Goal: Task Accomplishment & Management: Use online tool/utility

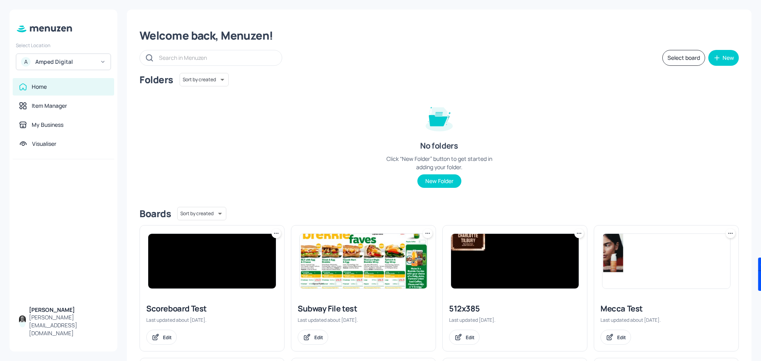
click at [96, 60] on div "A Amped Digital" at bounding box center [63, 62] width 95 height 17
click at [70, 79] on div "M Mecca Brands" at bounding box center [63, 81] width 87 height 14
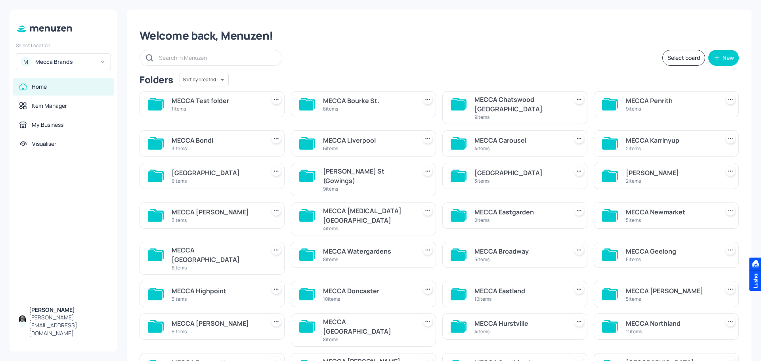
click at [356, 102] on div "MECCA Bourke St." at bounding box center [368, 101] width 90 height 10
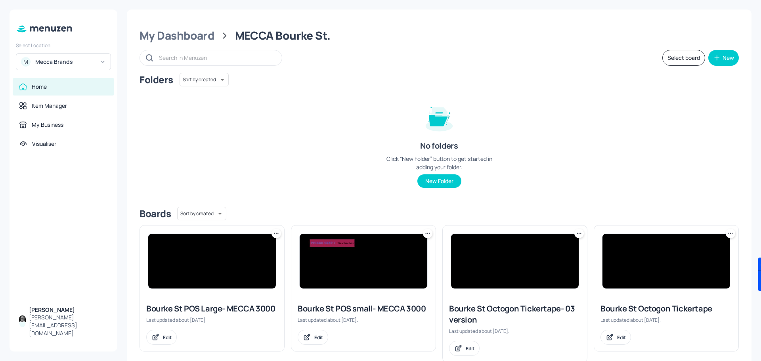
click at [218, 253] on img at bounding box center [212, 261] width 128 height 55
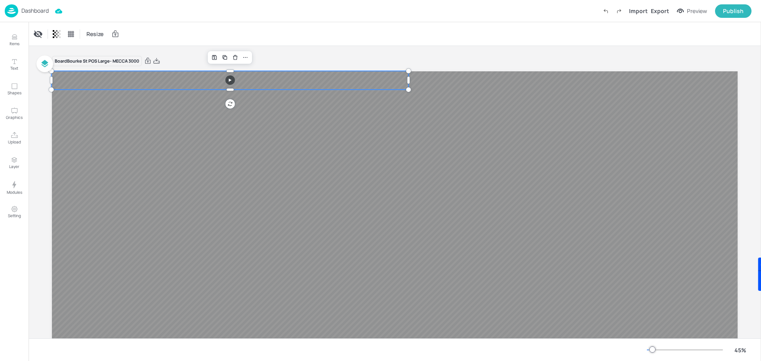
click at [359, 81] on video at bounding box center [238, 80] width 372 height 19
click at [432, 146] on div at bounding box center [395, 264] width 686 height 386
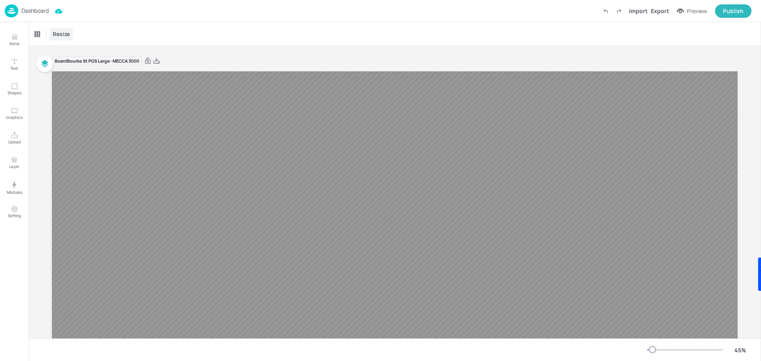
click at [65, 34] on span "Resize" at bounding box center [61, 34] width 20 height 8
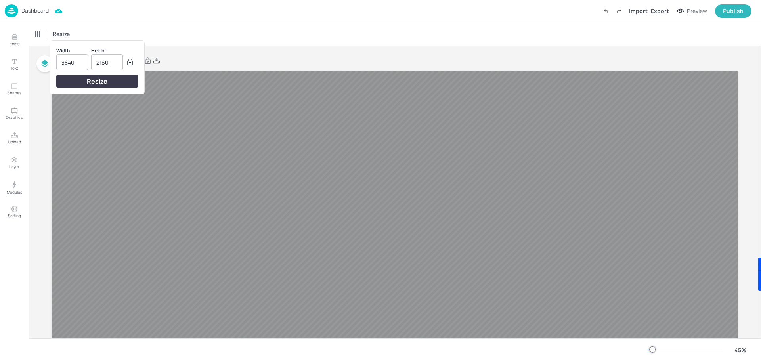
click at [242, 77] on div at bounding box center [380, 180] width 761 height 361
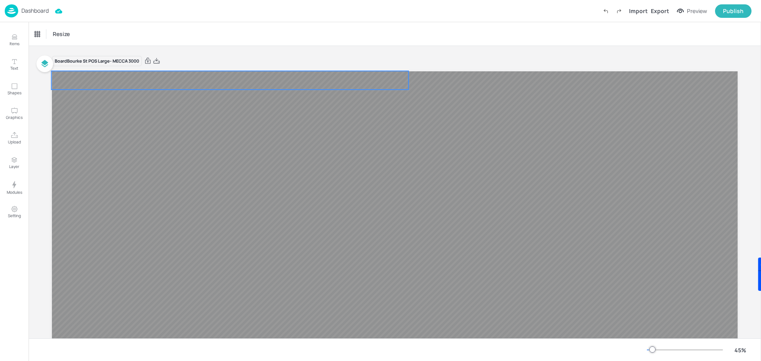
click at [248, 81] on video at bounding box center [238, 80] width 372 height 19
click at [318, 81] on video at bounding box center [238, 80] width 372 height 19
click at [318, 79] on div at bounding box center [237, 80] width 381 height 28
click at [227, 56] on div "Board Bourke St POS Large- MECCA 3000" at bounding box center [395, 266] width 686 height 421
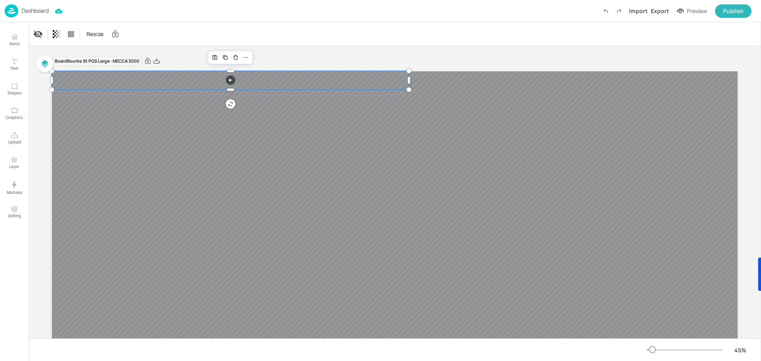
click at [201, 78] on video at bounding box center [238, 80] width 372 height 19
click at [98, 34] on span "Resize" at bounding box center [95, 34] width 20 height 8
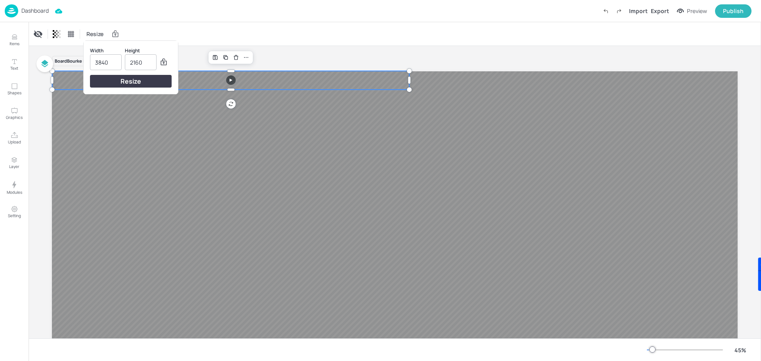
click at [175, 30] on div at bounding box center [380, 180] width 761 height 361
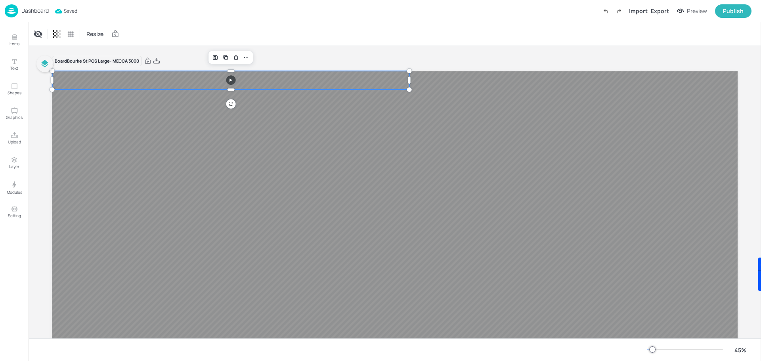
click at [44, 64] on icon "button" at bounding box center [45, 63] width 7 height 7
click at [43, 58] on button "button" at bounding box center [44, 64] width 17 height 17
click at [335, 78] on video at bounding box center [238, 80] width 372 height 19
click at [205, 77] on video at bounding box center [238, 80] width 372 height 19
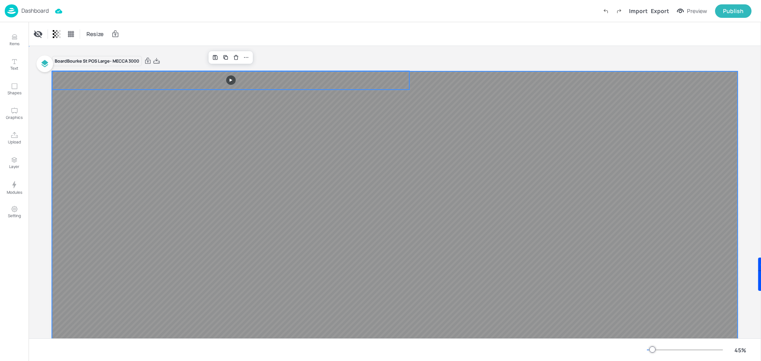
click at [119, 170] on div at bounding box center [395, 264] width 686 height 386
click at [144, 79] on video at bounding box center [238, 80] width 372 height 19
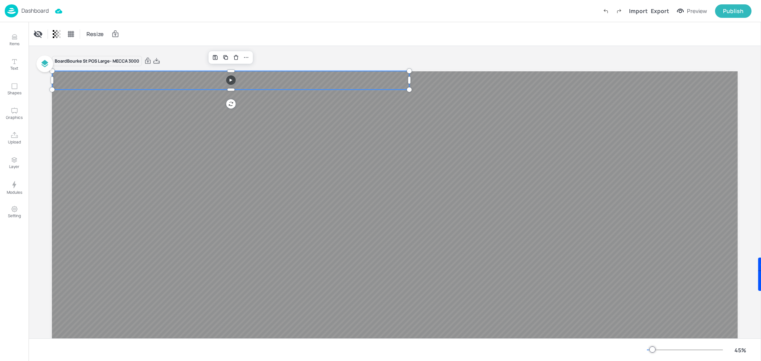
click at [128, 58] on div "Board Bourke St POS Large- MECCA 3000" at bounding box center [97, 61] width 90 height 11
click at [244, 56] on icon at bounding box center [246, 57] width 6 height 6
click at [297, 53] on div "Board Bourke St POS Large- MECCA 3000" at bounding box center [395, 261] width 686 height 431
click at [11, 8] on img at bounding box center [11, 10] width 13 height 13
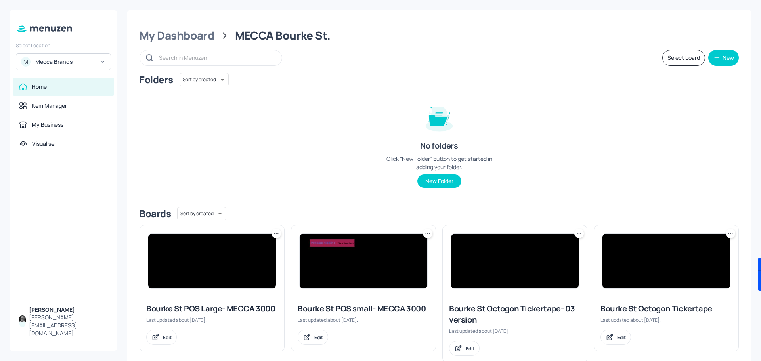
click at [339, 256] on img at bounding box center [364, 261] width 128 height 55
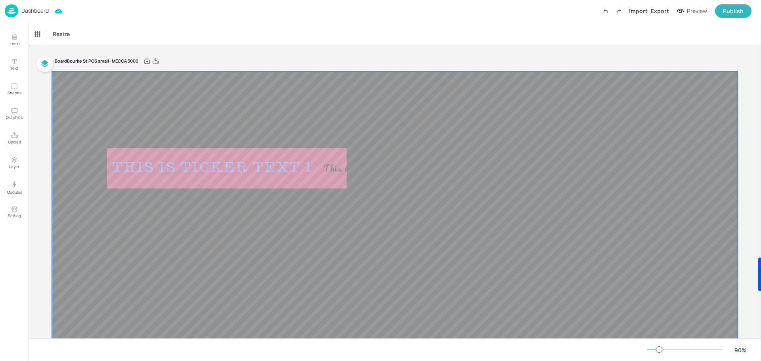
click at [410, 133] on div at bounding box center [395, 264] width 686 height 386
click at [490, 159] on div at bounding box center [395, 264] width 686 height 386
click at [78, 34] on span "Resize" at bounding box center [77, 34] width 20 height 8
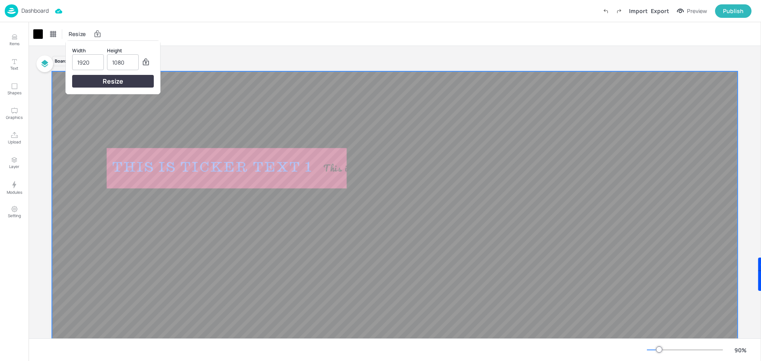
click at [261, 85] on div at bounding box center [380, 180] width 761 height 361
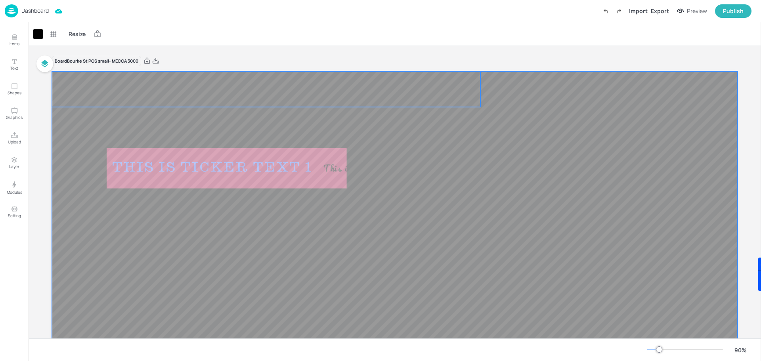
click at [259, 92] on video at bounding box center [266, 89] width 429 height 36
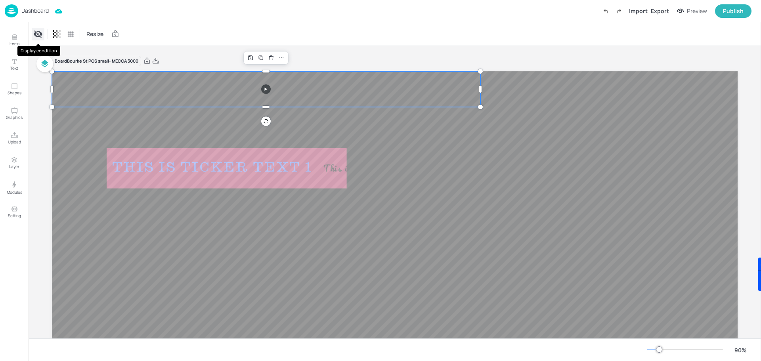
click at [40, 34] on icon "Display condition" at bounding box center [38, 35] width 9 height 8
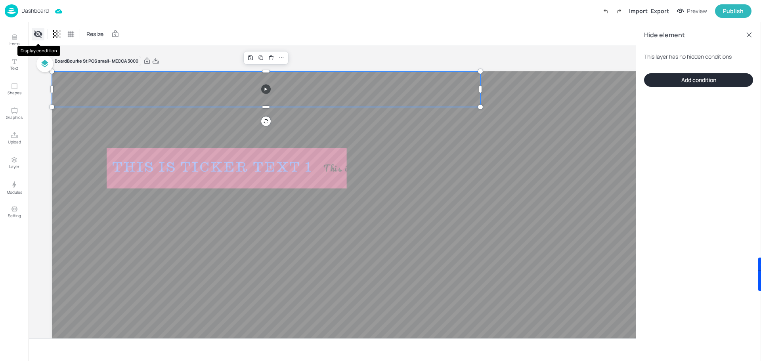
click at [40, 34] on icon "Display condition" at bounding box center [38, 35] width 9 height 8
click at [182, 35] on div "Resize" at bounding box center [395, 33] width 733 height 23
click at [147, 61] on icon at bounding box center [147, 61] width 7 height 8
click at [73, 33] on icon at bounding box center [71, 34] width 8 height 8
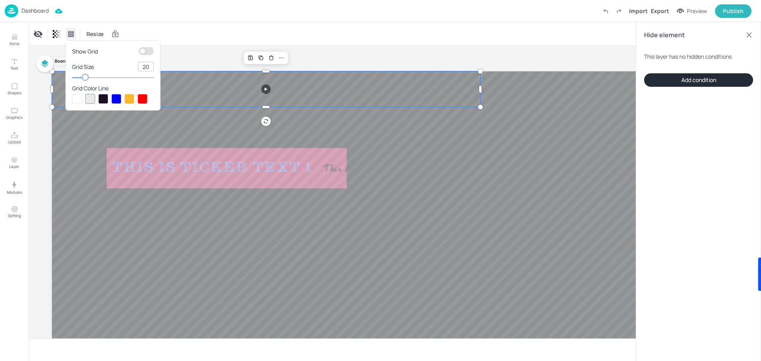
click at [73, 33] on div at bounding box center [380, 180] width 761 height 361
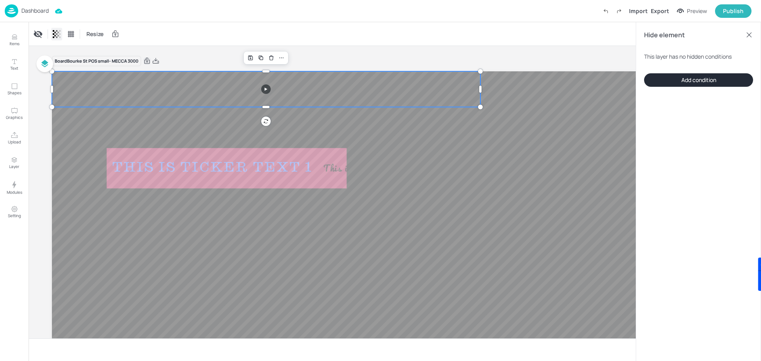
click at [59, 33] on icon at bounding box center [58, 34] width 2 height 5
click at [59, 33] on div at bounding box center [380, 180] width 761 height 361
click at [555, 167] on div at bounding box center [395, 264] width 686 height 386
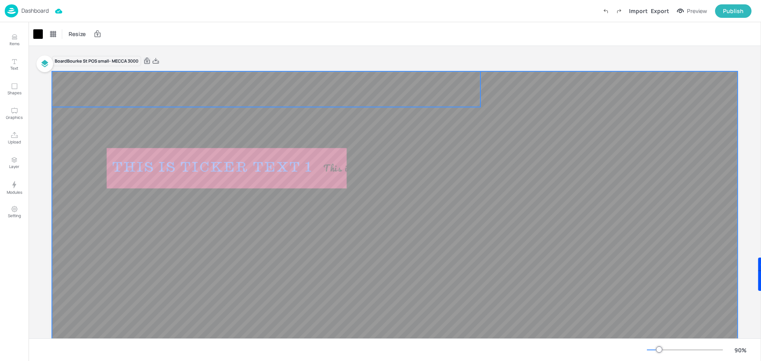
click at [119, 85] on video at bounding box center [266, 89] width 429 height 36
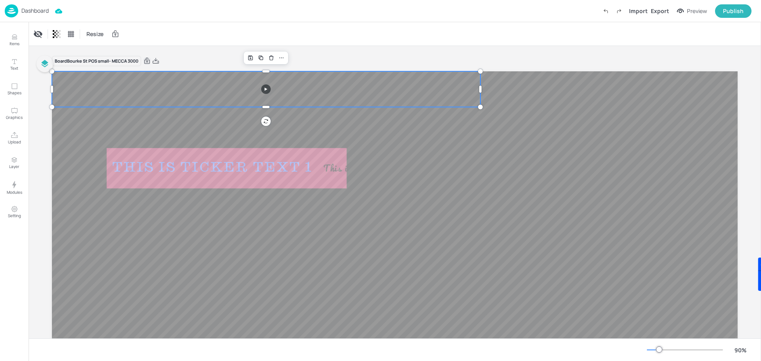
click at [49, 63] on icon "button" at bounding box center [45, 64] width 10 height 10
click at [47, 62] on icon "button" at bounding box center [45, 64] width 10 height 10
click at [313, 106] on div at bounding box center [266, 107] width 429 height 6
click at [316, 92] on video at bounding box center [266, 89] width 429 height 36
click at [280, 58] on icon at bounding box center [282, 57] width 4 height 1
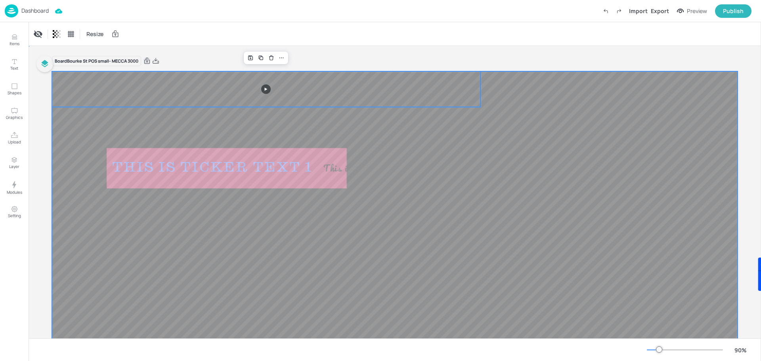
click at [474, 176] on div at bounding box center [395, 264] width 686 height 386
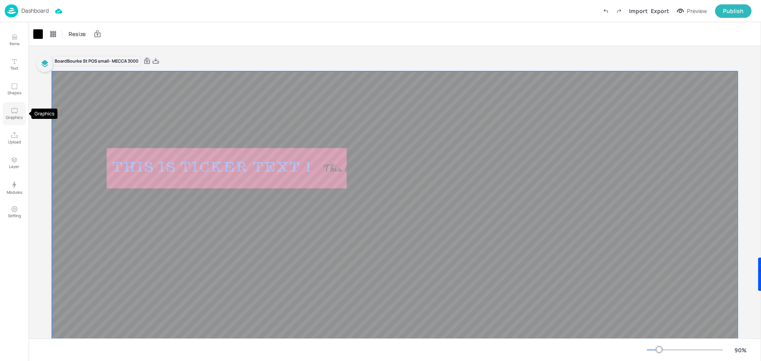
click at [15, 114] on icon "Graphics" at bounding box center [15, 111] width 8 height 8
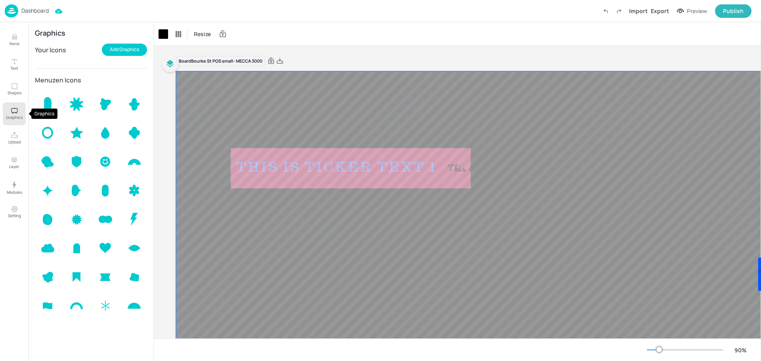
click at [15, 114] on icon "Graphics" at bounding box center [15, 111] width 8 height 8
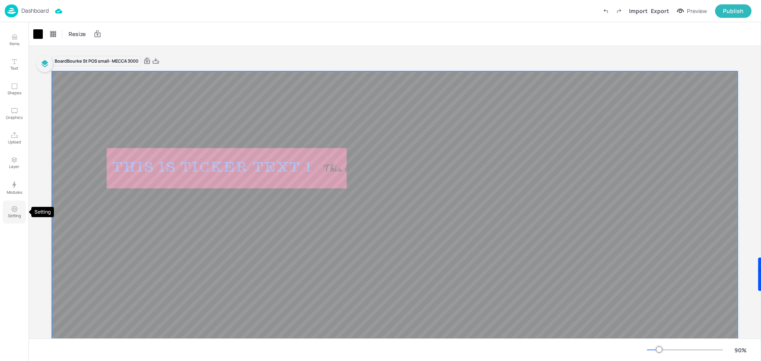
click at [15, 210] on icon "Setting" at bounding box center [15, 209] width 8 height 8
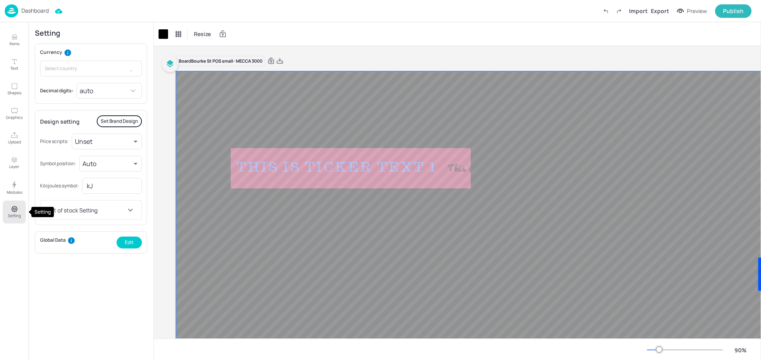
click at [15, 210] on icon "Setting" at bounding box center [15, 209] width 8 height 8
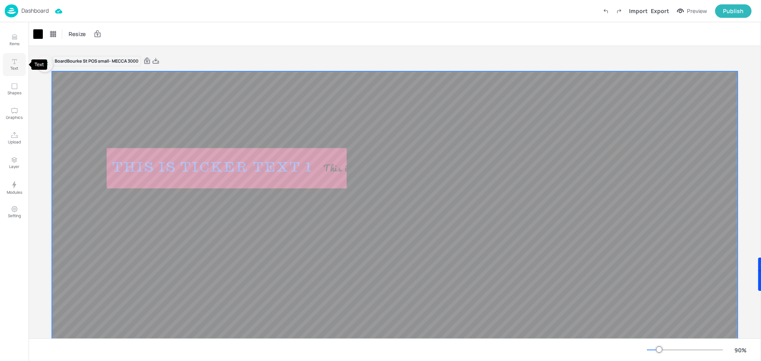
click at [14, 59] on icon "Text" at bounding box center [14, 61] width 5 height 5
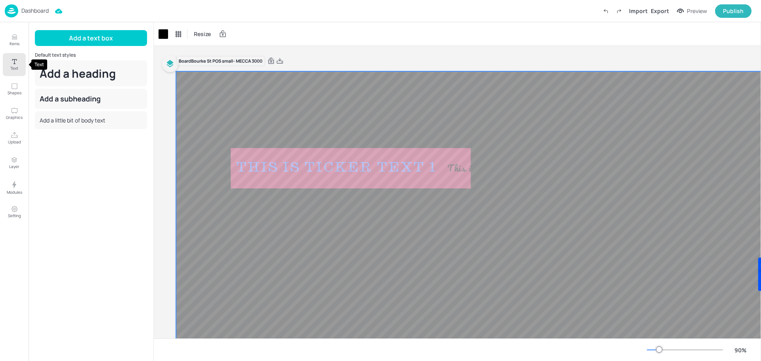
click at [14, 59] on icon "Text" at bounding box center [14, 61] width 5 height 5
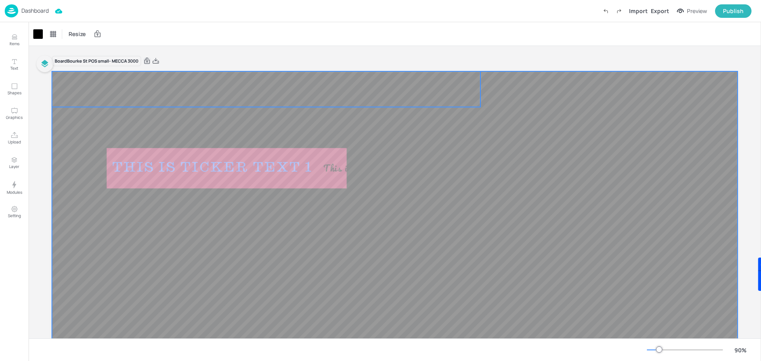
click at [200, 88] on video at bounding box center [266, 89] width 429 height 36
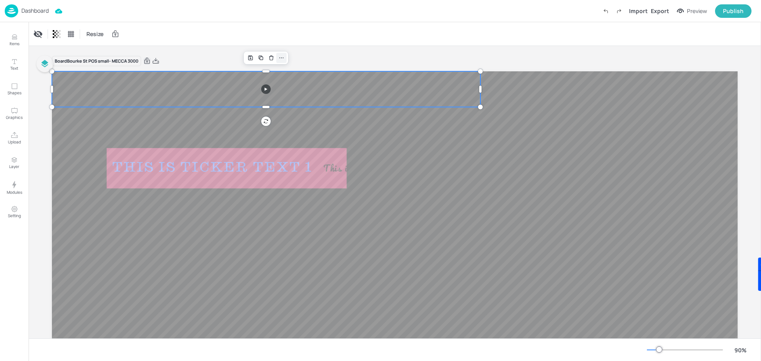
click at [281, 56] on icon at bounding box center [281, 58] width 6 height 6
click at [351, 58] on div "Board Bourke St POS small- MECCA 3000" at bounding box center [395, 61] width 686 height 11
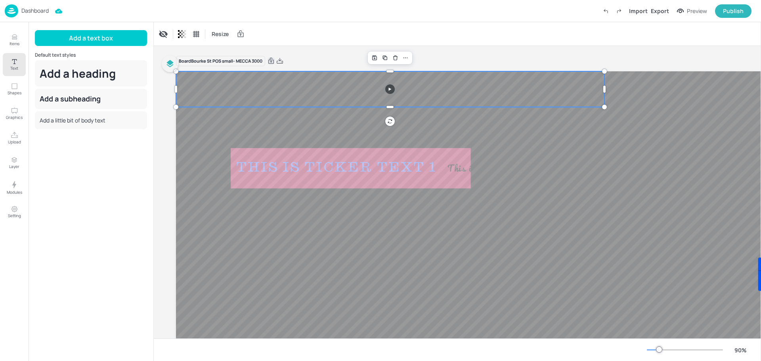
click at [7, 8] on img at bounding box center [11, 10] width 13 height 13
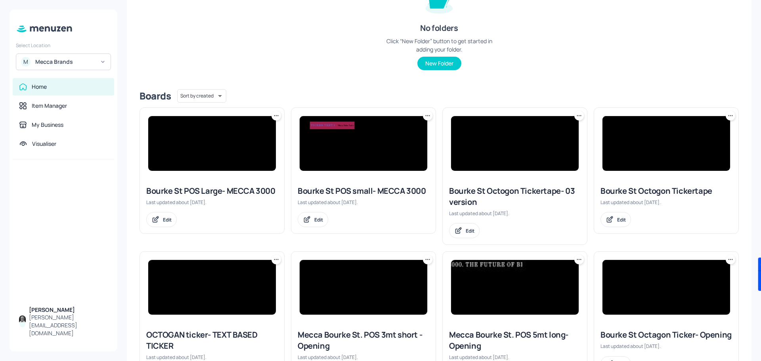
scroll to position [165, 0]
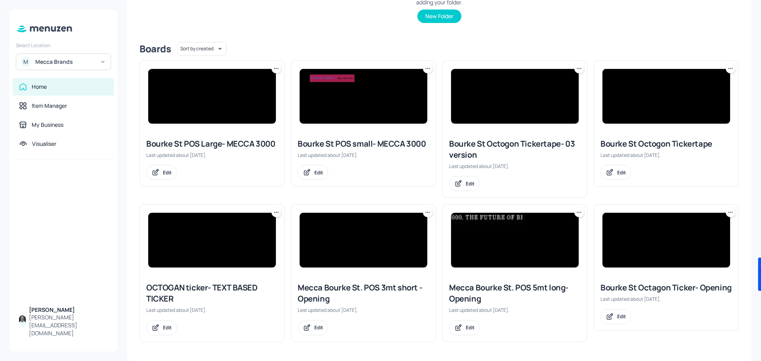
click at [518, 231] on img at bounding box center [515, 240] width 128 height 55
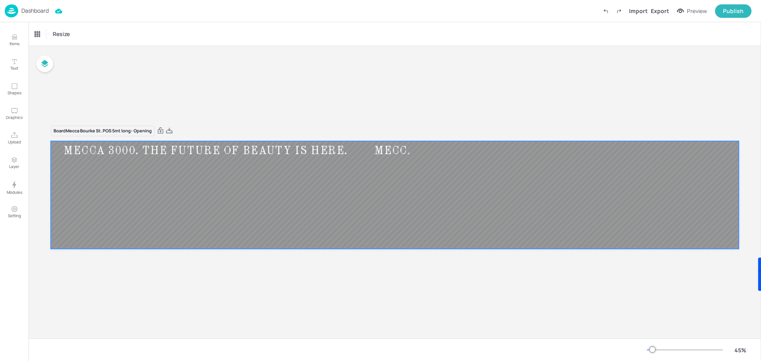
click at [309, 163] on div at bounding box center [395, 194] width 688 height 107
click at [36, 11] on p "Dashboard" at bounding box center [34, 11] width 27 height 6
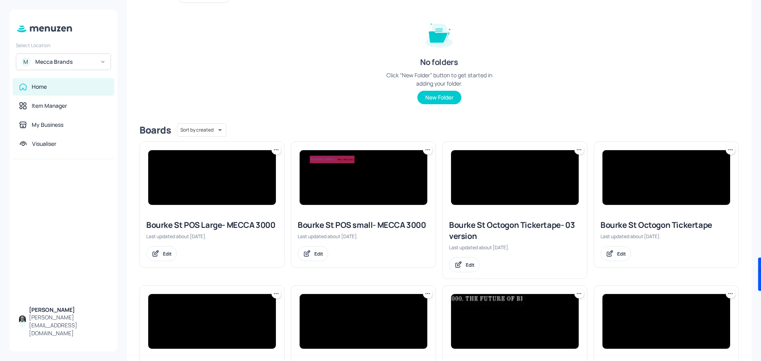
scroll to position [165, 0]
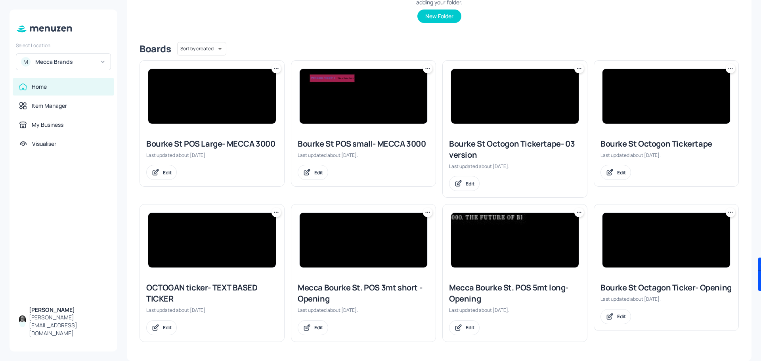
click at [529, 245] on img at bounding box center [515, 240] width 128 height 55
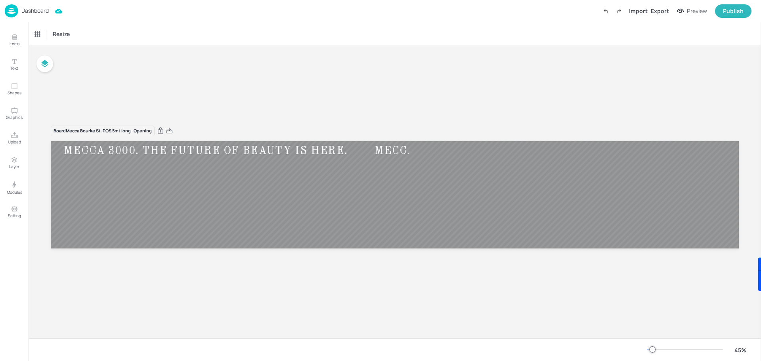
click at [22, 9] on p "Dashboard" at bounding box center [34, 11] width 27 height 6
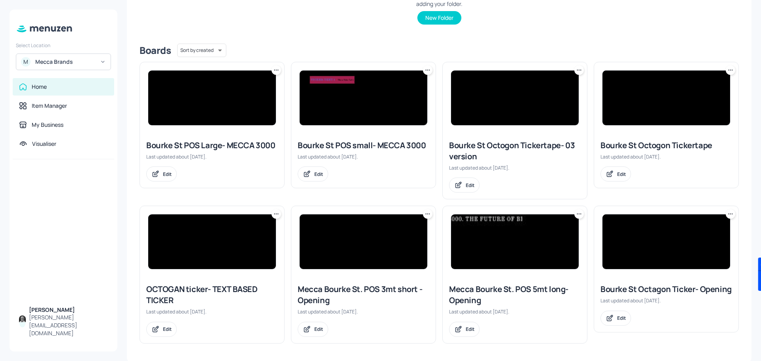
scroll to position [165, 0]
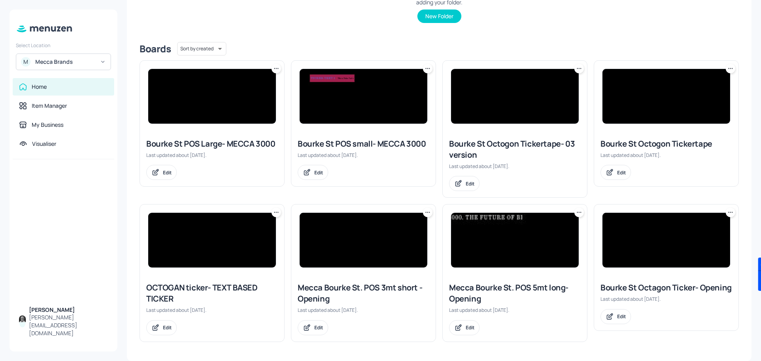
click at [660, 238] on img at bounding box center [667, 240] width 128 height 55
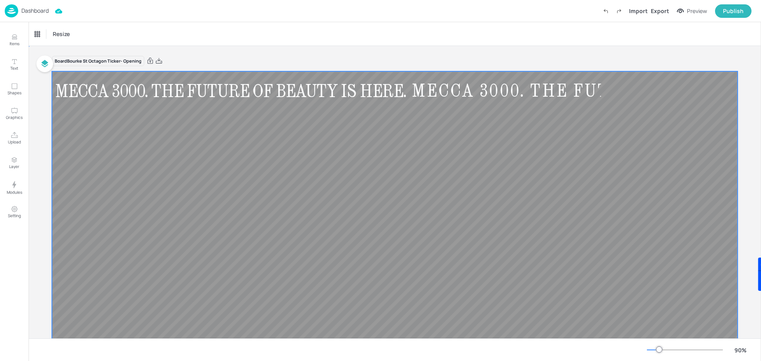
click at [493, 136] on div at bounding box center [395, 264] width 686 height 386
click at [82, 33] on span "Resize" at bounding box center [77, 34] width 20 height 8
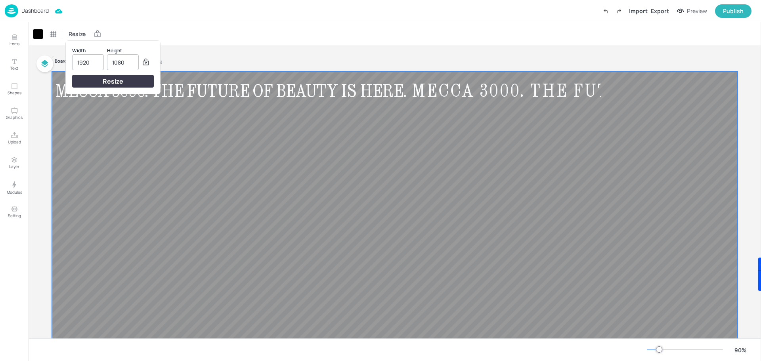
click at [375, 89] on div at bounding box center [380, 180] width 761 height 361
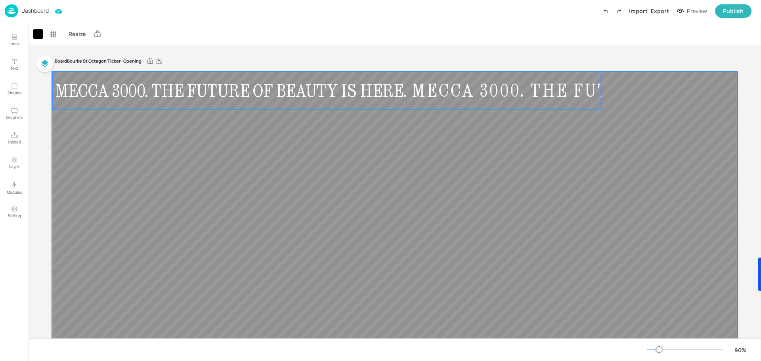
click at [409, 89] on div "MECCA 3000. THE FUTURE OF BEAUTY IS HERE." at bounding box center [625, 91] width 433 height 24
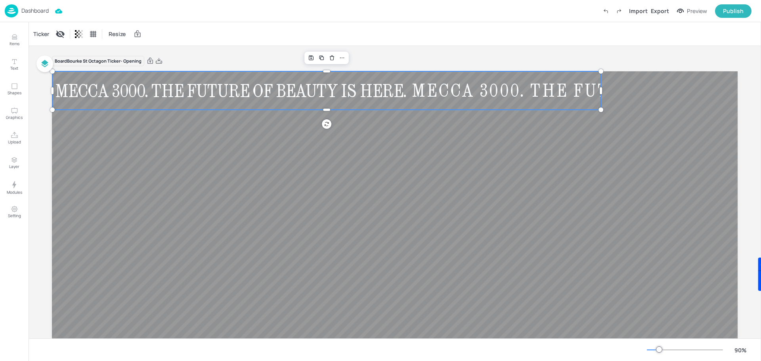
click at [692, 10] on div "Preview" at bounding box center [697, 11] width 20 height 9
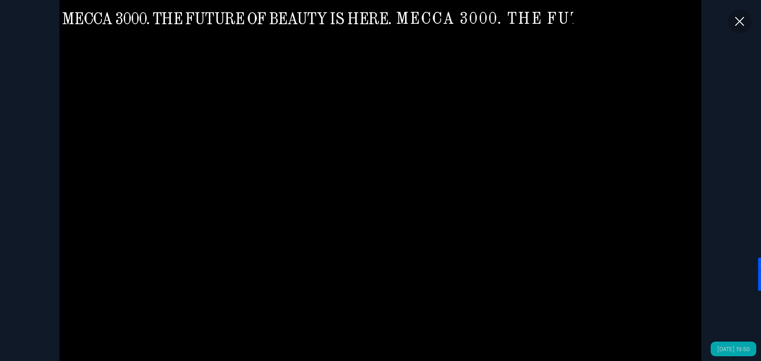
click at [738, 17] on icon at bounding box center [740, 21] width 14 height 14
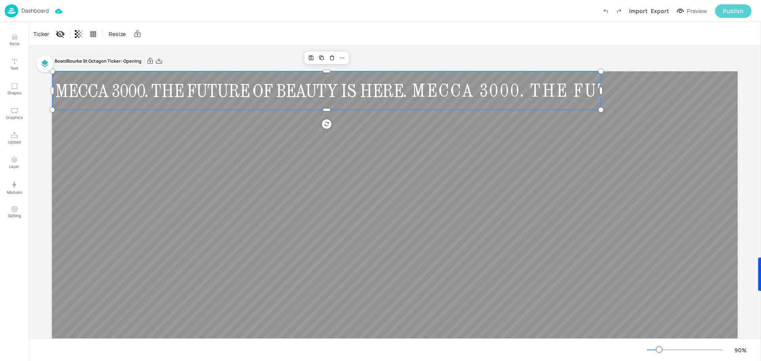
click at [733, 8] on div "Publish" at bounding box center [733, 11] width 21 height 9
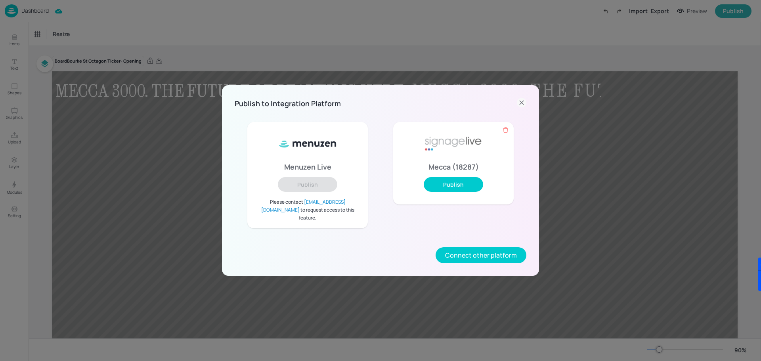
click at [523, 104] on icon at bounding box center [522, 103] width 4 height 4
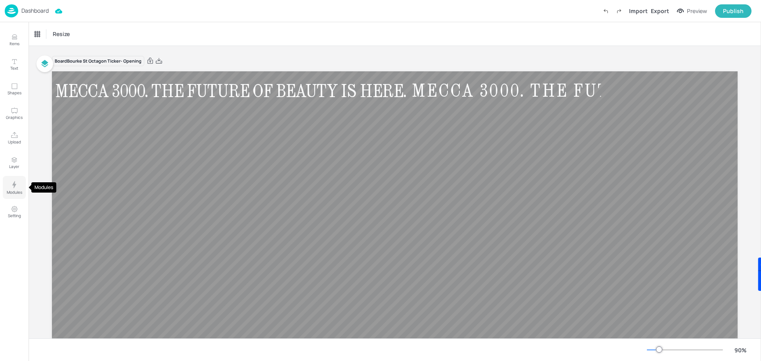
click at [11, 191] on p "Modules" at bounding box center [14, 193] width 15 height 6
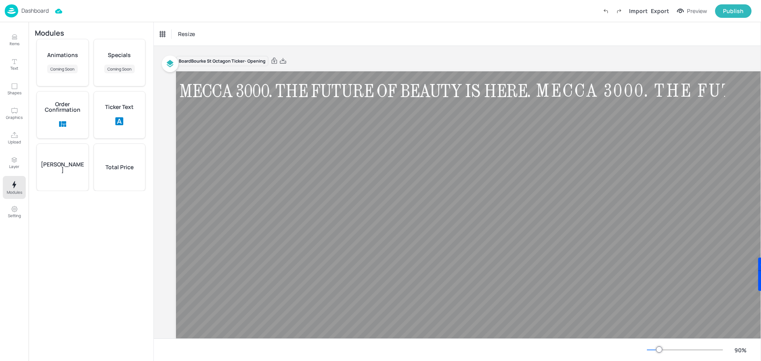
click at [113, 116] on div "Ticker Text" at bounding box center [120, 115] width 52 height 48
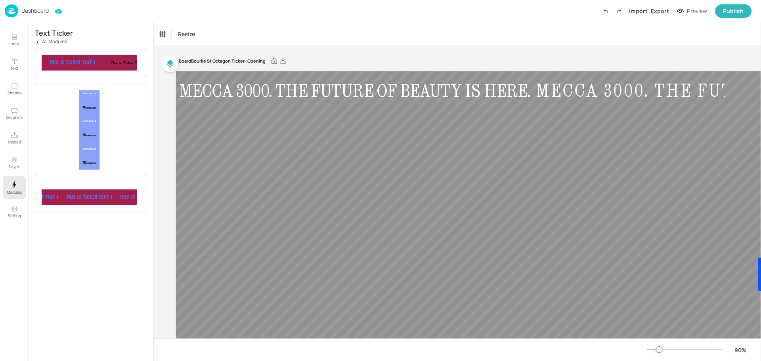
click at [111, 113] on div "Menuzen Menuboard Menuzen Menuboard Menuzen Menuboard Menuzen Menuboard Menuzen…" at bounding box center [89, 129] width 95 height 79
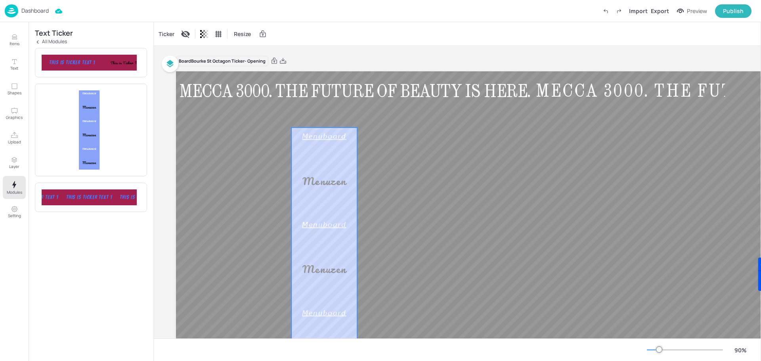
drag, startPoint x: 210, startPoint y: 129, endPoint x: 342, endPoint y: 183, distance: 142.8
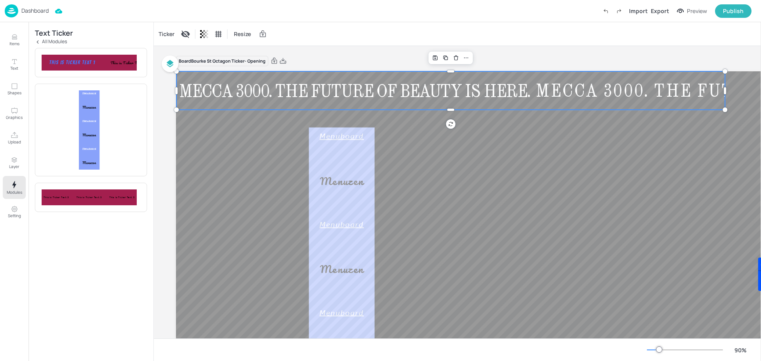
click at [533, 92] on div "MECCA 3000. THE FUTURE OF BEAUTY IS HERE." at bounding box center [749, 91] width 433 height 24
click at [170, 32] on div "Ticker" at bounding box center [166, 34] width 19 height 13
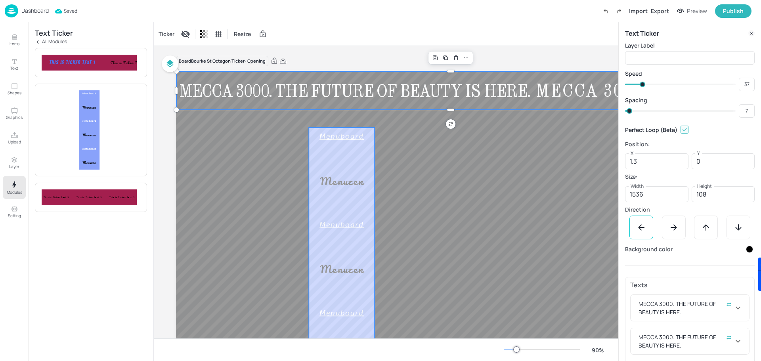
click at [356, 118] on div "Menuzen" at bounding box center [342, 92] width 44 height 50
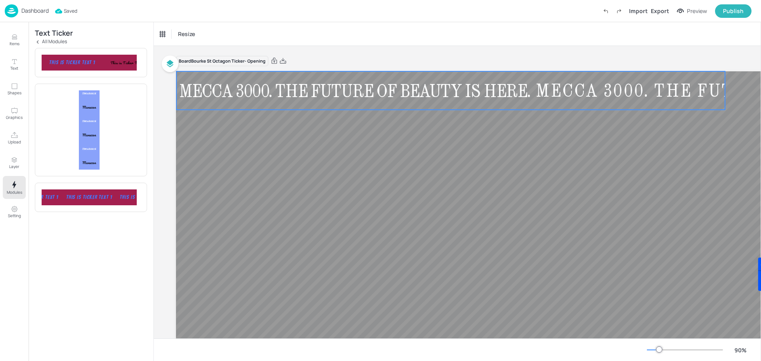
click at [165, 34] on div "Ticker" at bounding box center [166, 34] width 19 height 13
